Goal: Navigation & Orientation: Find specific page/section

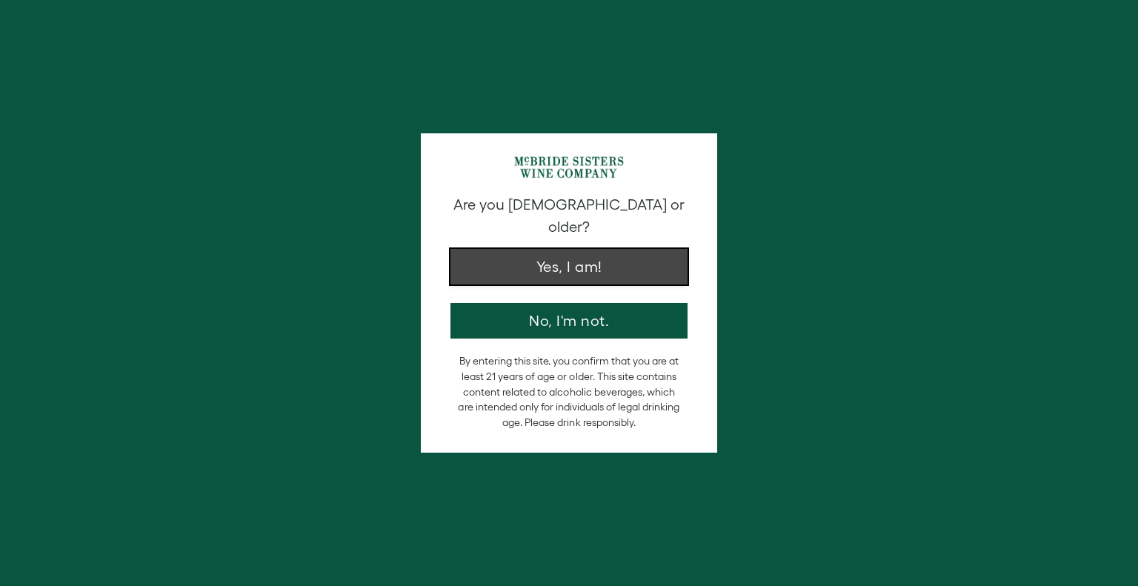
click at [600, 249] on button "Yes, I am!" at bounding box center [569, 267] width 237 height 36
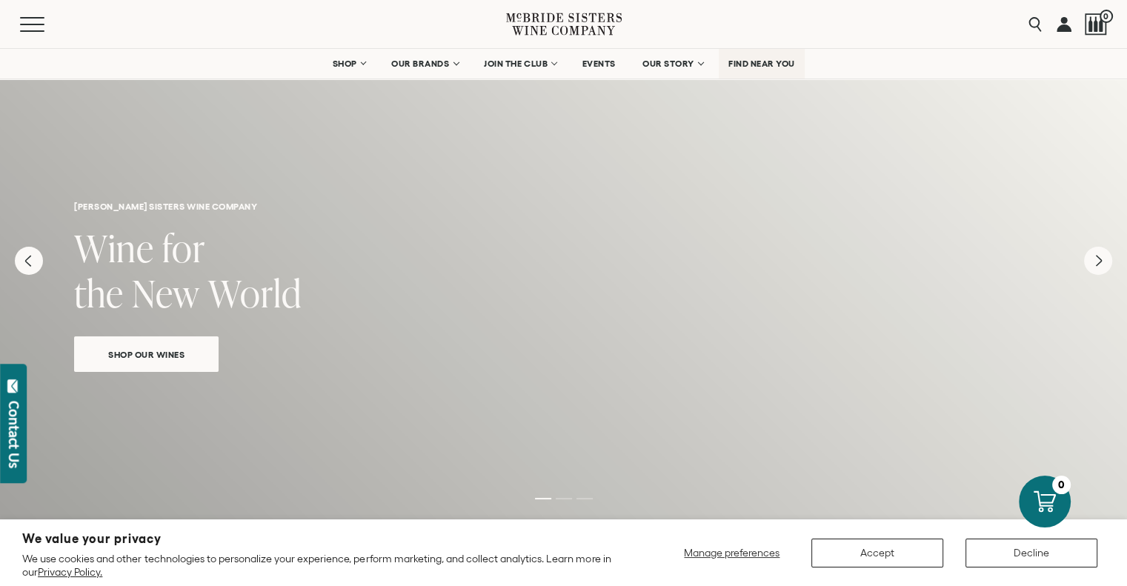
click at [761, 56] on link "FIND NEAR YOU" at bounding box center [762, 64] width 86 height 30
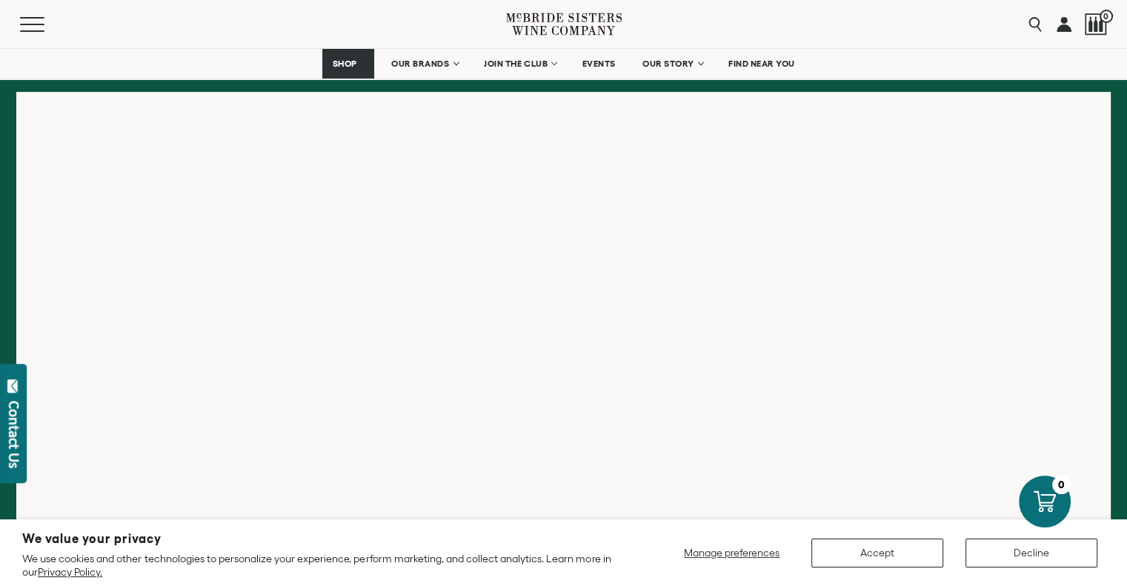
scroll to position [257, 0]
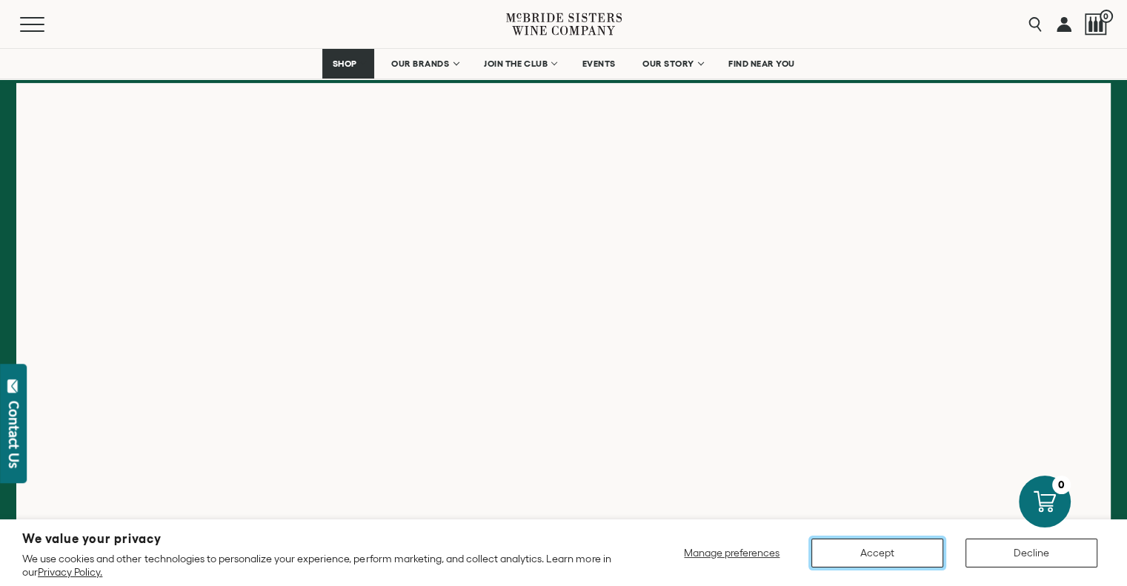
click at [899, 549] on button "Accept" at bounding box center [878, 553] width 132 height 29
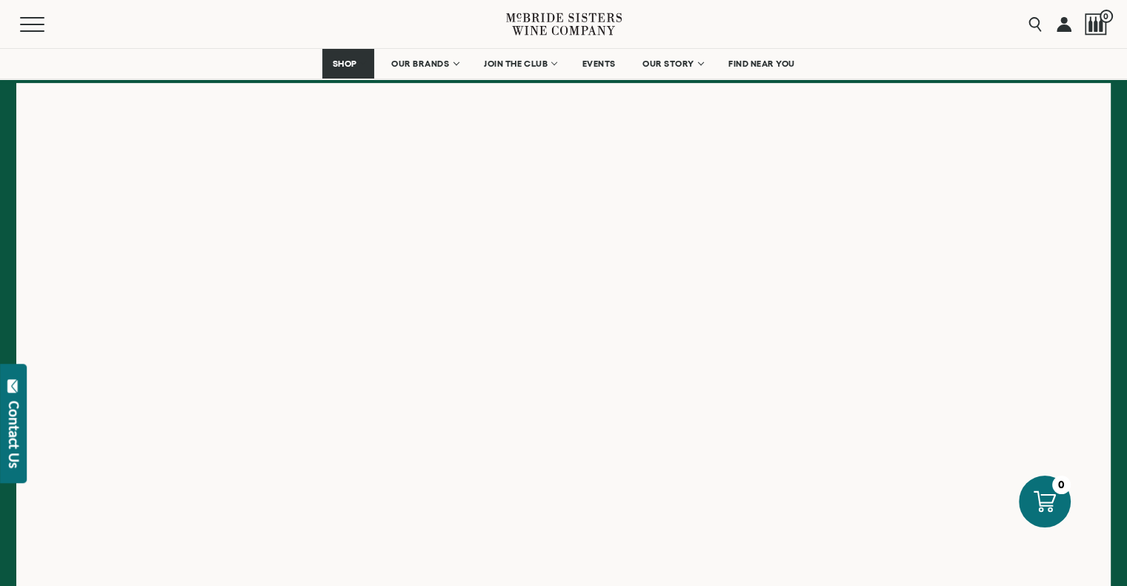
click at [225, 21] on div "Menu" at bounding box center [263, 24] width 486 height 48
click at [208, 39] on div "Menu" at bounding box center [263, 24] width 486 height 48
click at [532, 31] on icon at bounding box center [564, 24] width 116 height 42
